Goal: Task Accomplishment & Management: Manage account settings

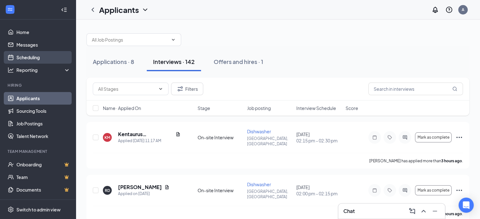
click at [37, 60] on link "Scheduling" at bounding box center [43, 57] width 54 height 13
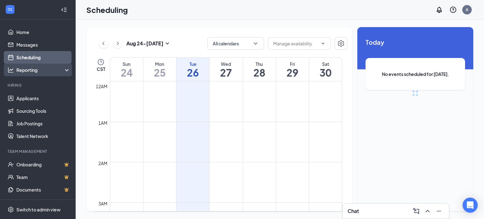
scroll to position [310, 0]
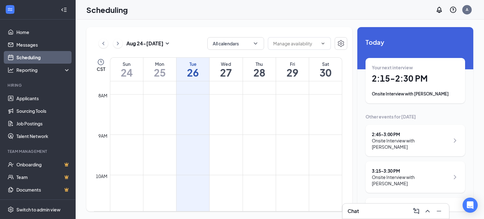
click at [402, 83] on h1 "2:15 - 2:30 PM" at bounding box center [415, 78] width 87 height 11
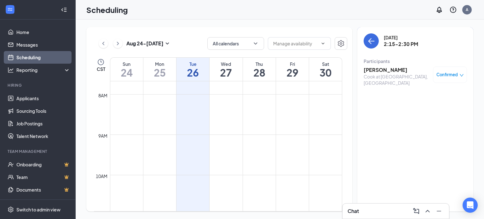
click at [385, 71] on h3 "[PERSON_NAME]" at bounding box center [397, 70] width 66 height 7
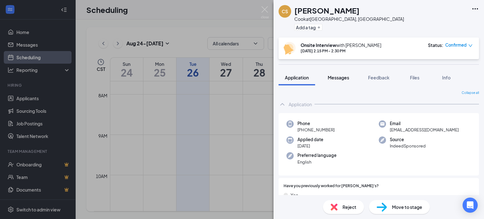
click at [334, 78] on span "Messages" at bounding box center [338, 78] width 21 height 6
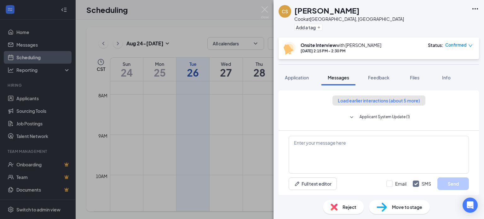
click at [411, 103] on button "Load earlier interactions (about 5 more)" at bounding box center [379, 101] width 93 height 10
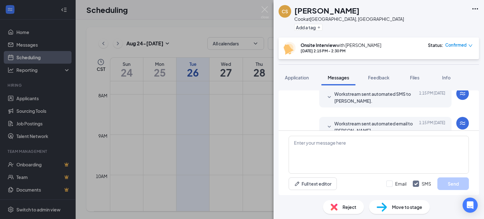
scroll to position [311, 0]
